Goal: Task Accomplishment & Management: Use online tool/utility

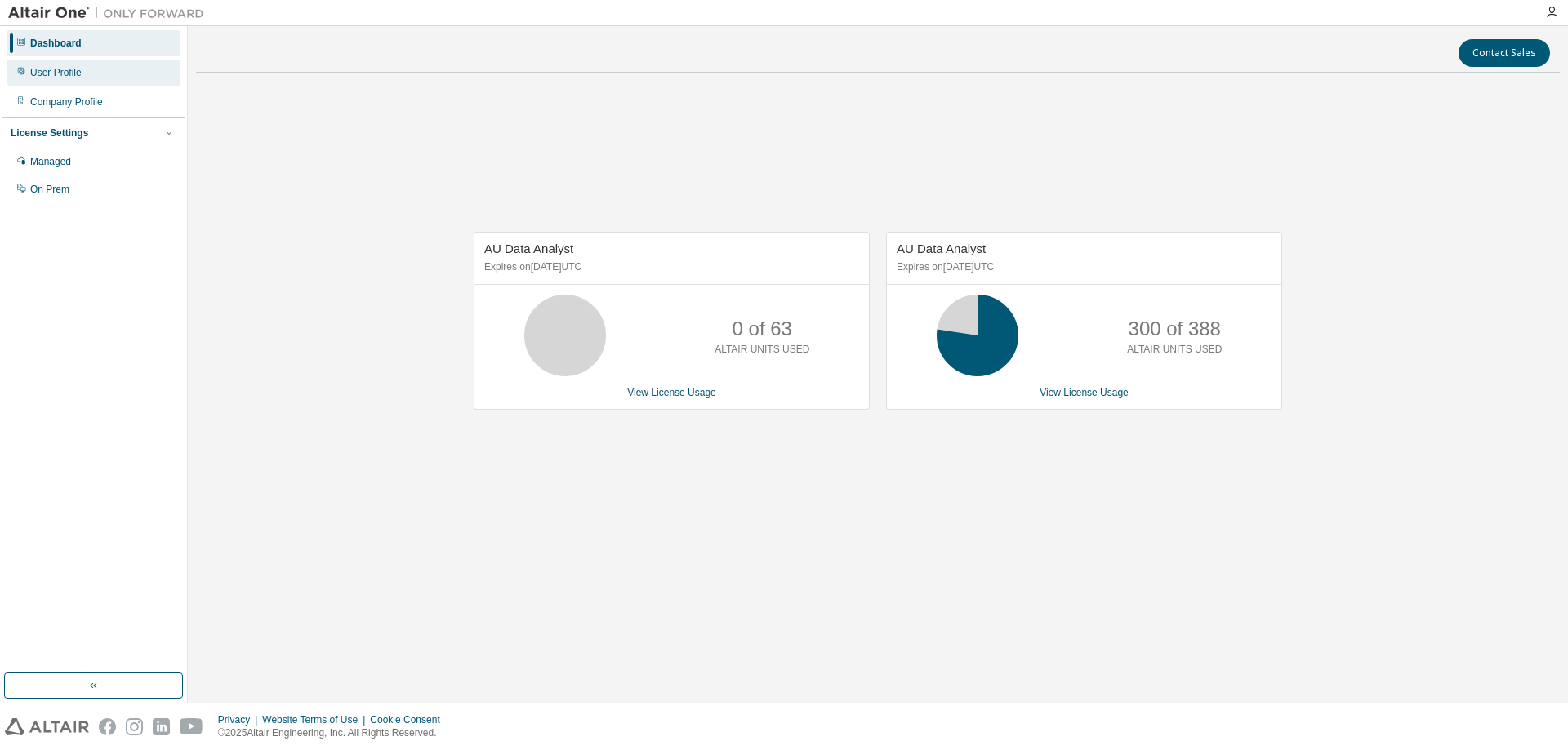
click at [105, 74] on div "User Profile" at bounding box center [94, 72] width 174 height 26
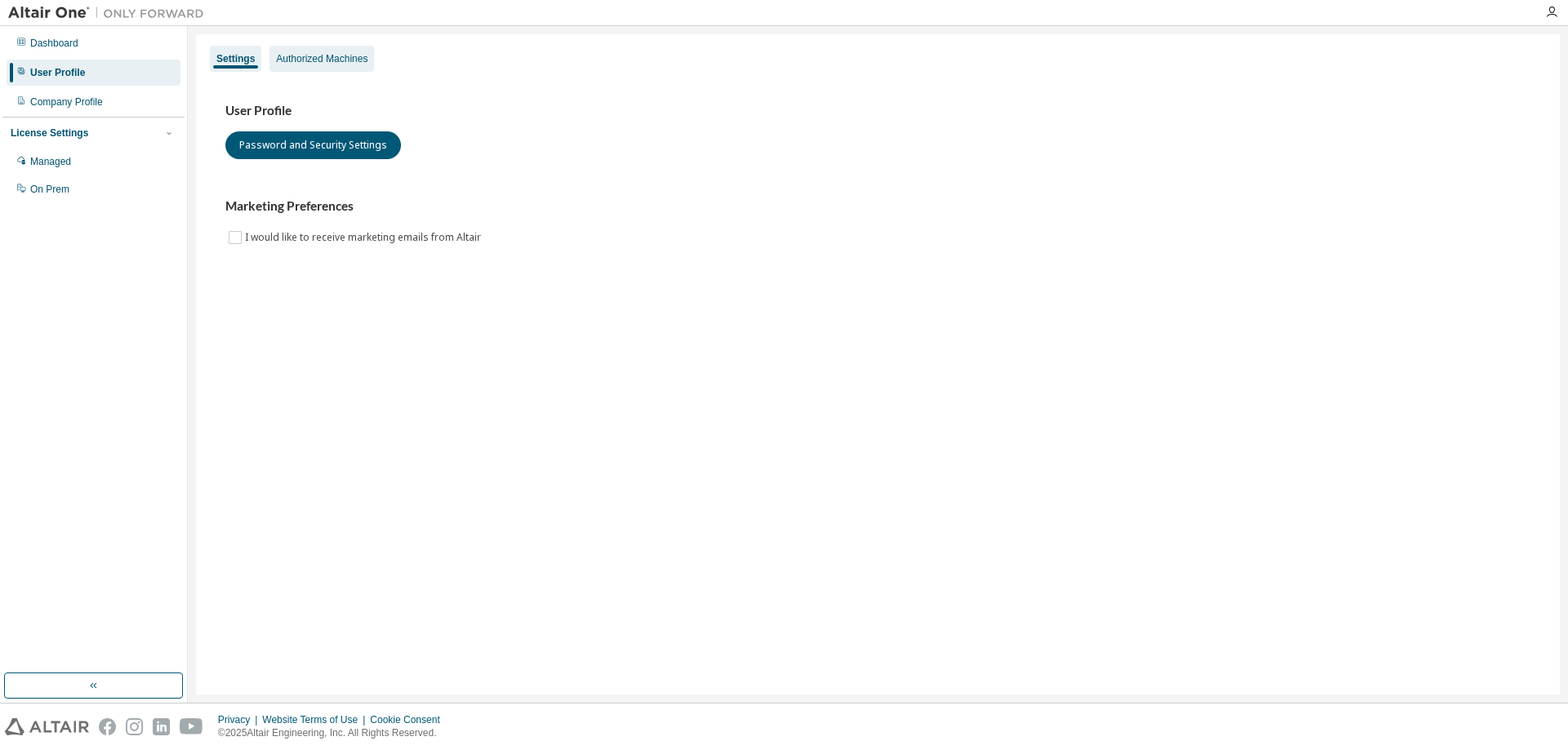
click at [352, 58] on div "Authorized Machines" at bounding box center [322, 59] width 92 height 13
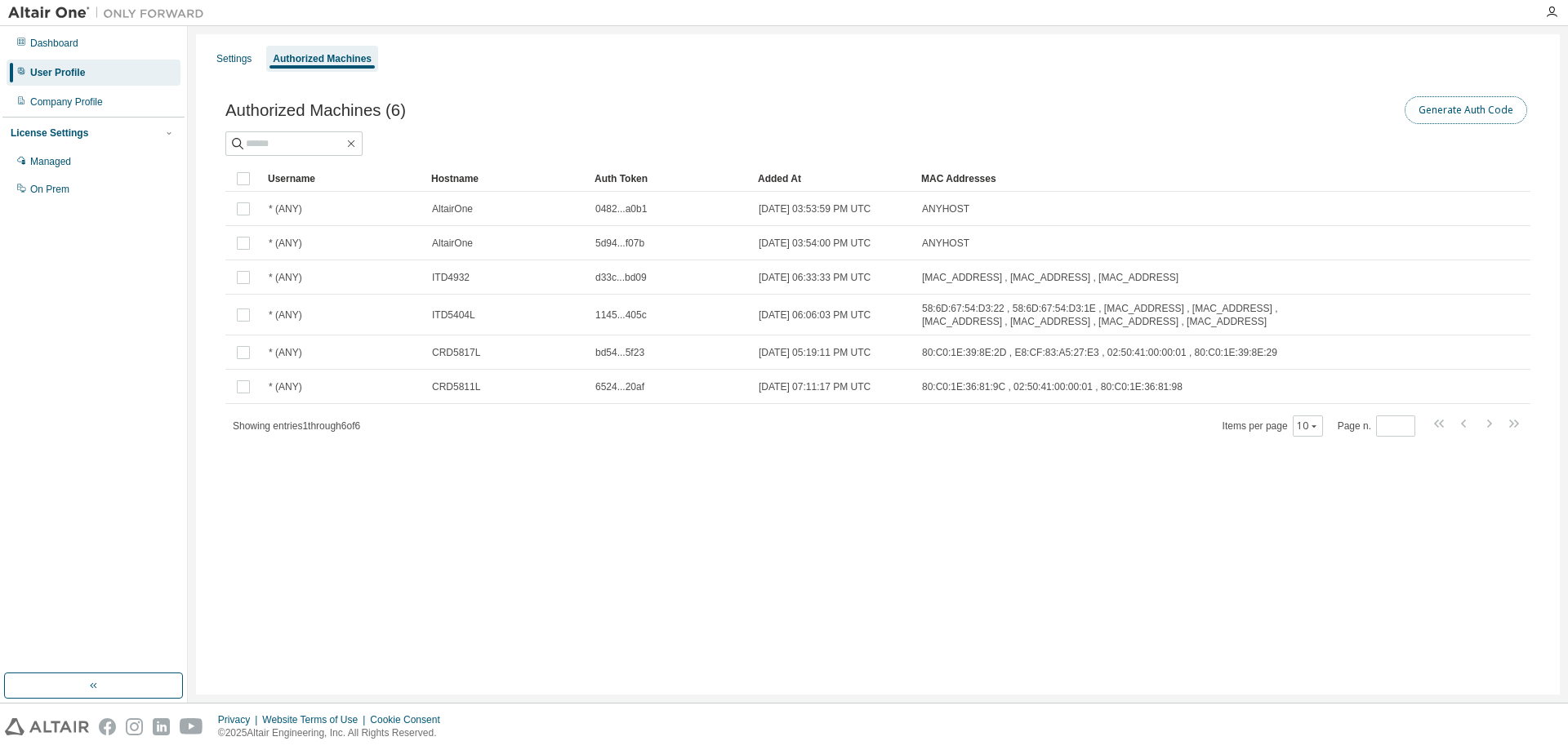
click at [1431, 113] on button "Generate Auth Code" at bounding box center [1466, 110] width 123 height 27
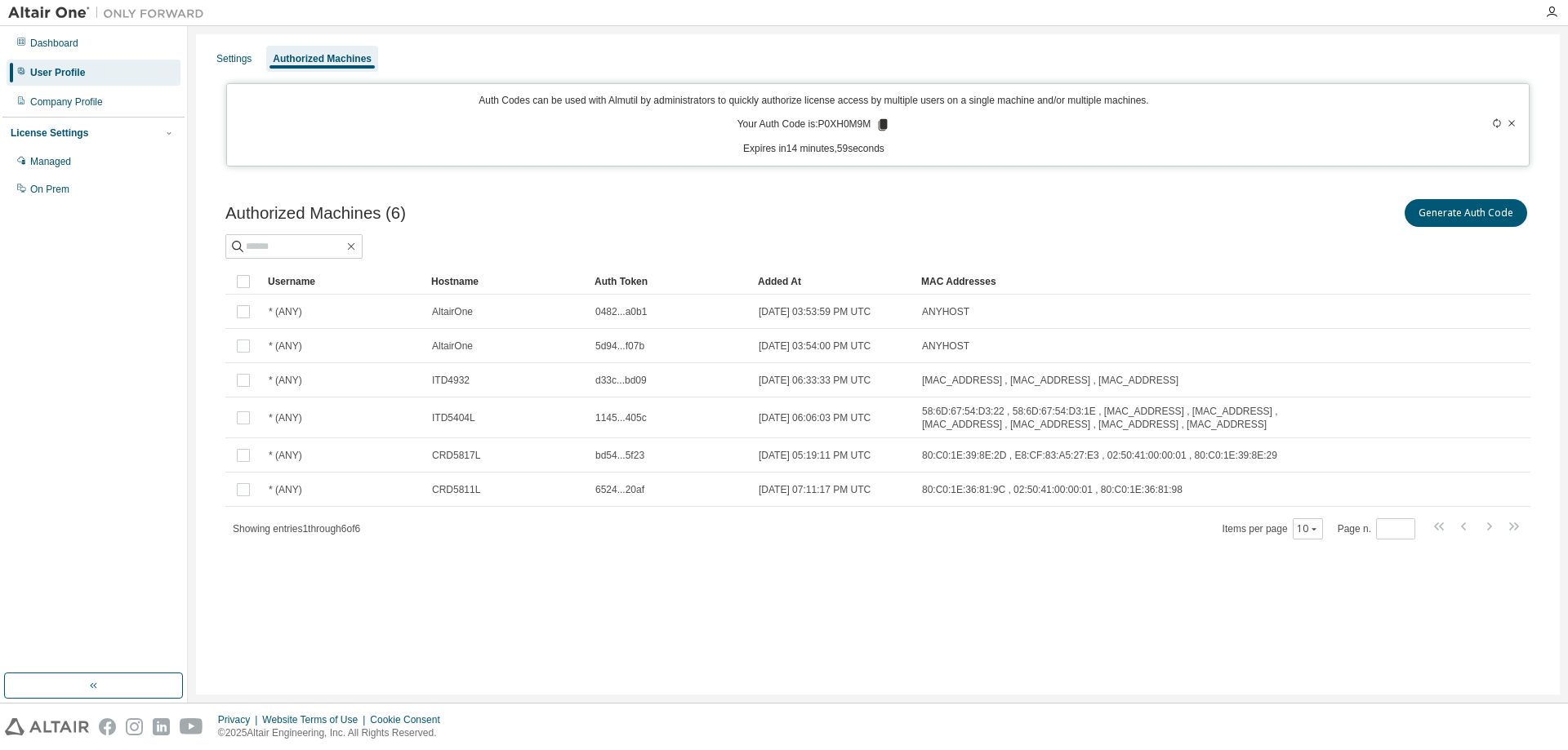
click at [841, 123] on p "Your Auth Code is: P0XH0M9M" at bounding box center [813, 125] width 153 height 15
copy p "P0XH0M9M"
